Goal: Check status: Check status

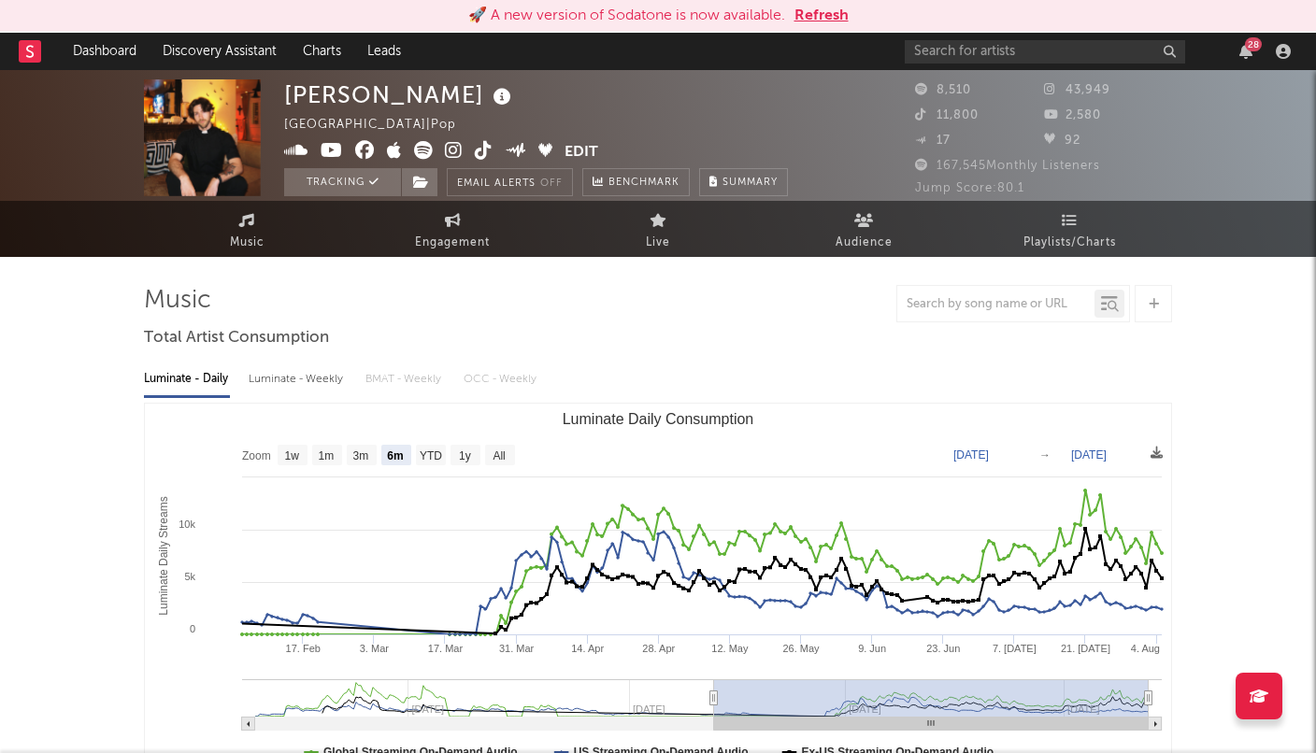
select select "6m"
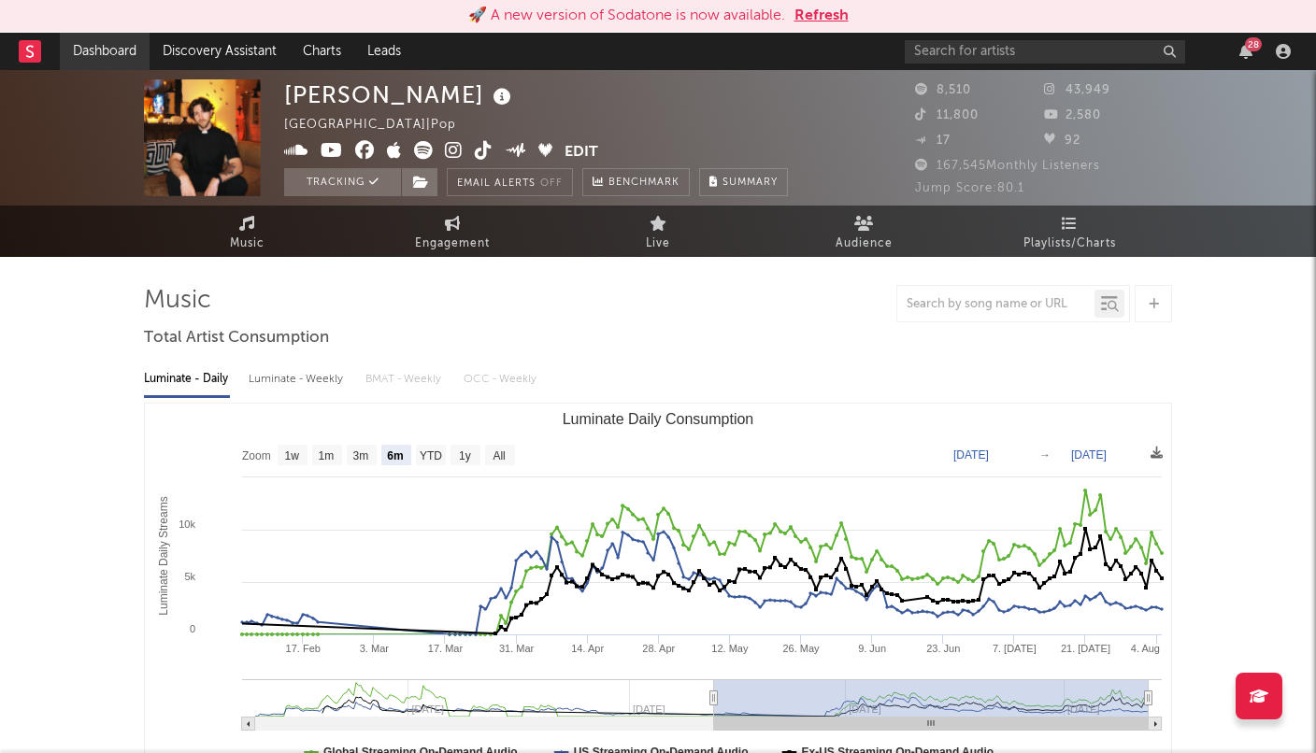
click at [111, 55] on link "Dashboard" at bounding box center [105, 51] width 90 height 37
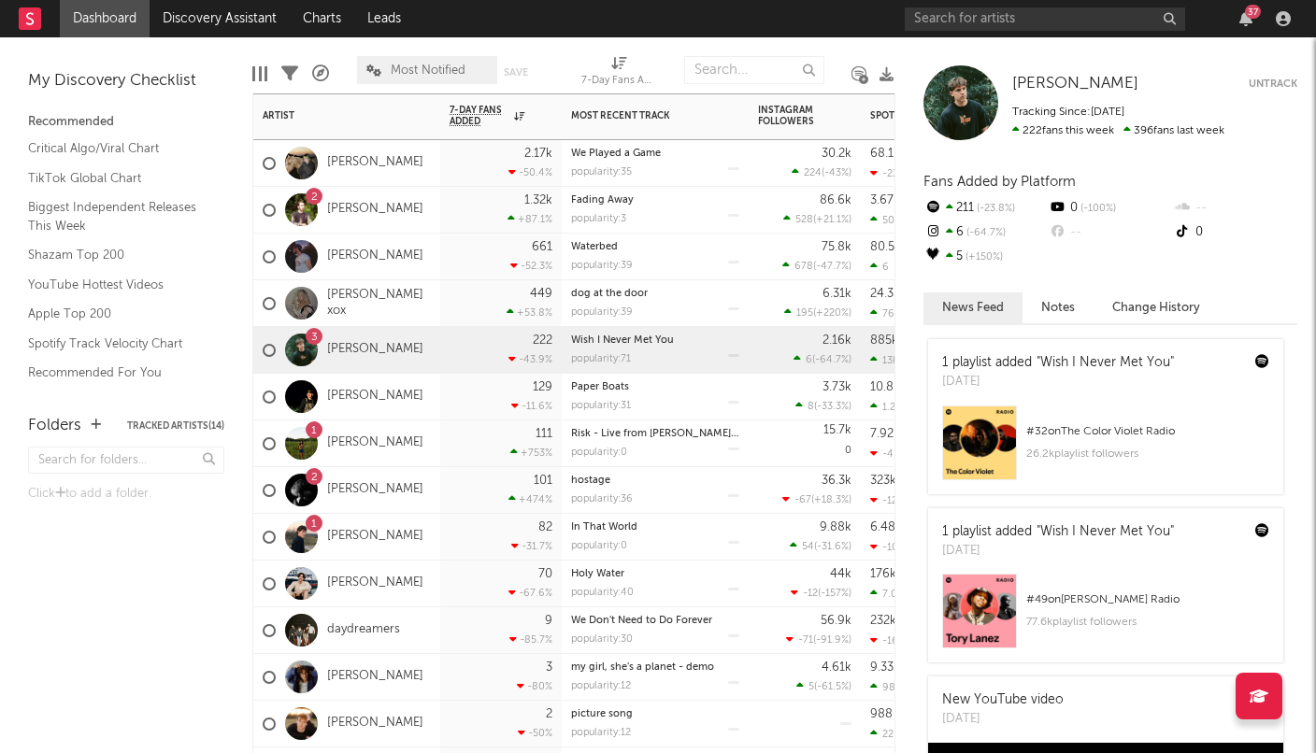
click at [484, 491] on div "101 +474 %" at bounding box center [501, 490] width 103 height 46
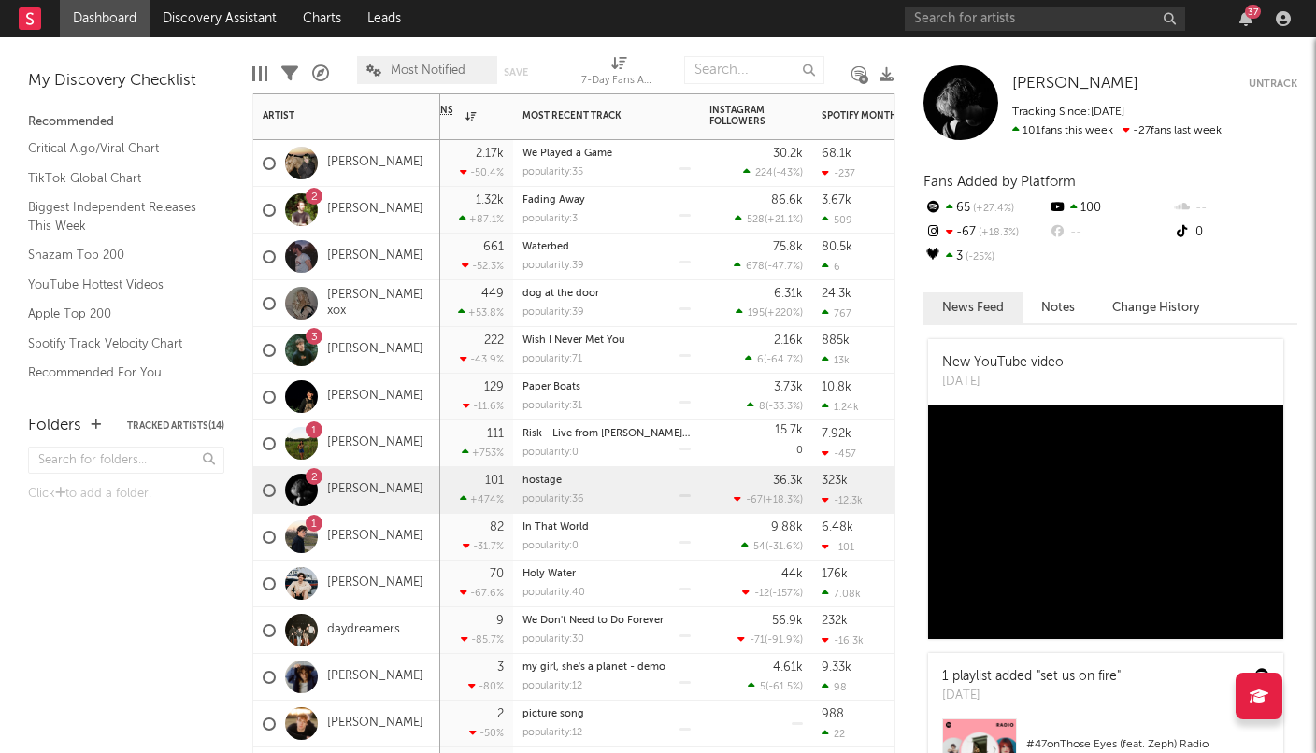
click at [743, 143] on div "30.2k 224 ( -43 % )" at bounding box center [755, 163] width 93 height 46
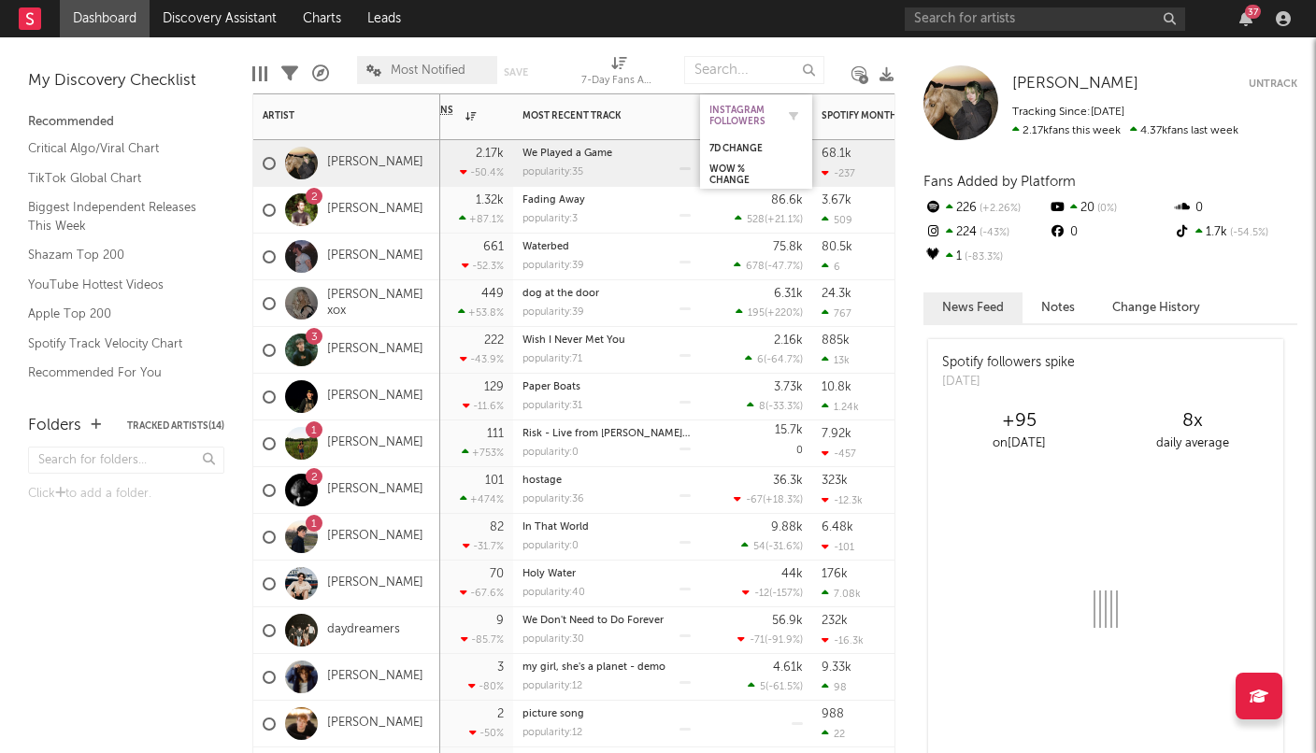
click at [739, 120] on div "Instagram Followers" at bounding box center [741, 116] width 65 height 22
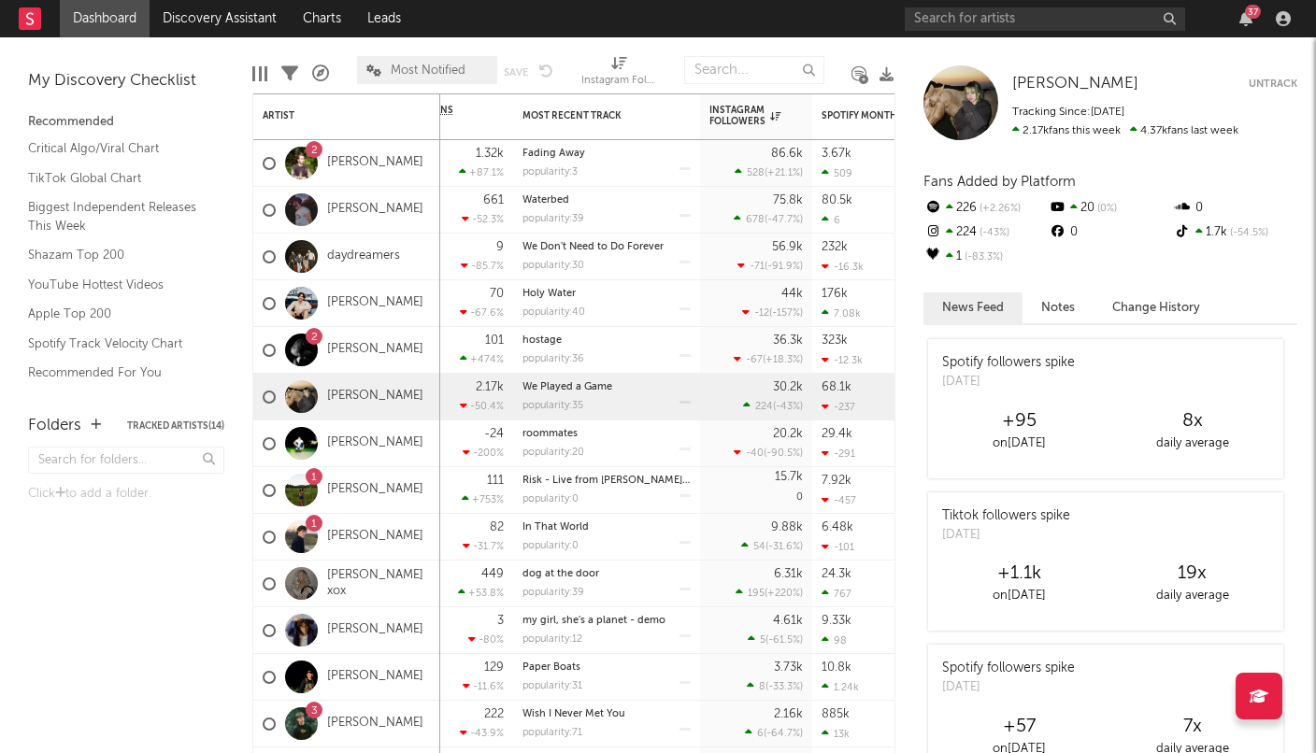
click at [675, 80] on div "Edit Columns Filters A&R Pipeline Most Notified Save Save as Instagram Follower…" at bounding box center [586, 65] width 669 height 56
click at [758, 118] on div "Instagram Followers" at bounding box center [744, 116] width 71 height 22
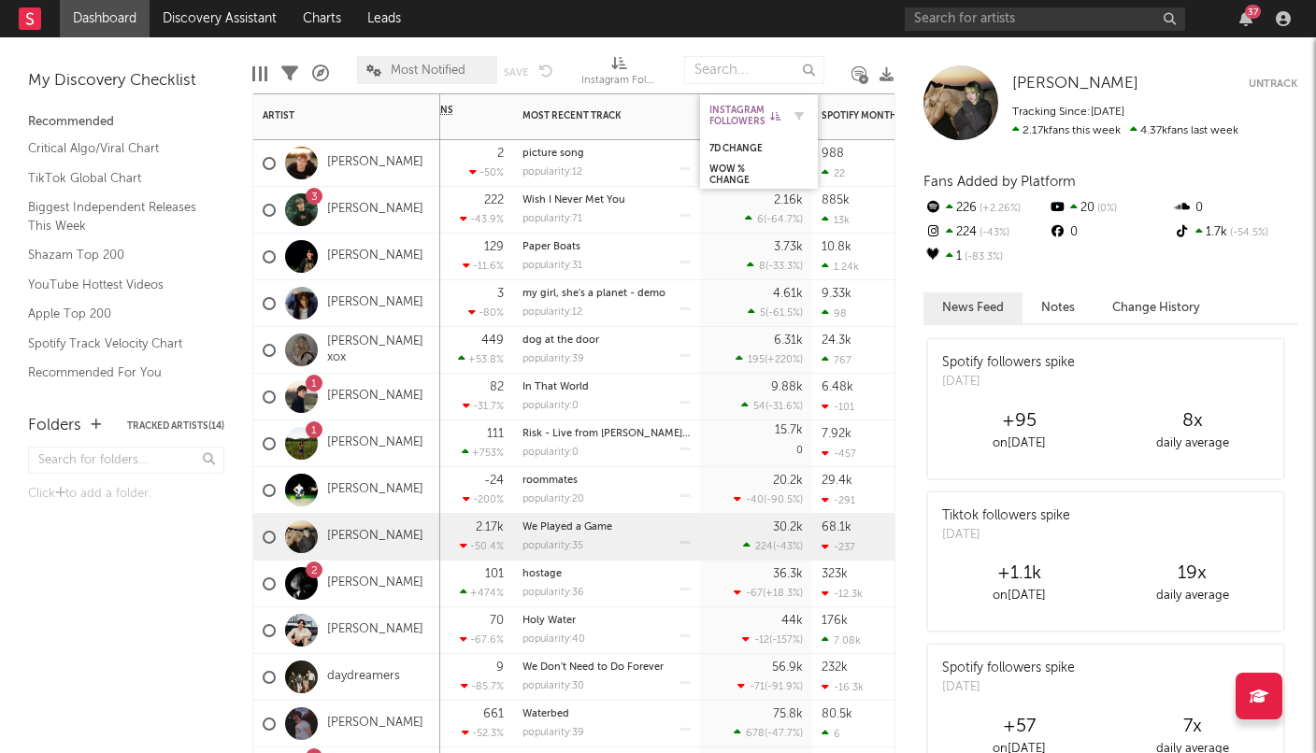
click at [721, 111] on div "Instagram Followers" at bounding box center [744, 116] width 71 height 22
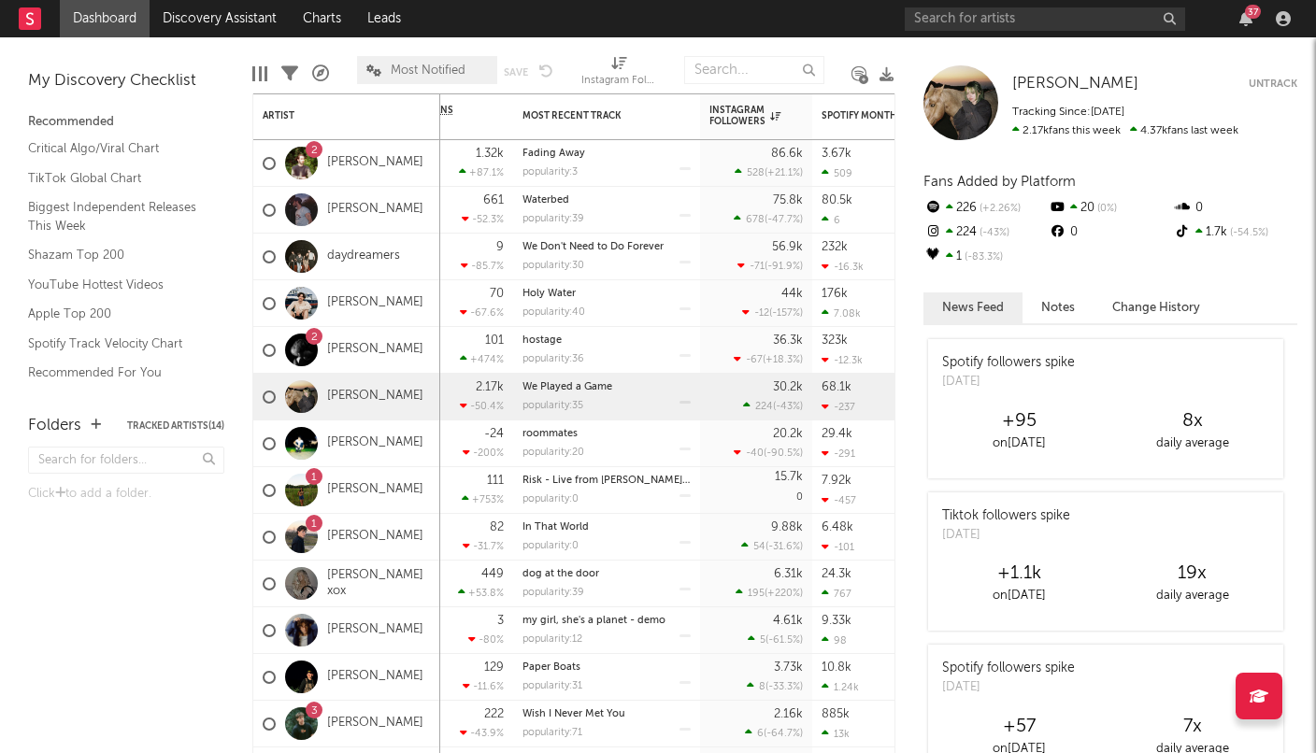
click at [672, 84] on div "Edit Columns Filters A&R Pipeline Most Notified Save Save as Instagram Follower…" at bounding box center [586, 65] width 669 height 56
